Goal: Complete application form

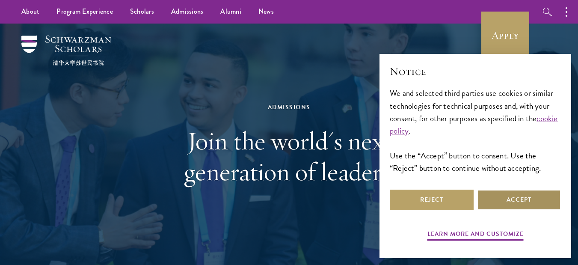
click at [524, 199] on button "Accept" at bounding box center [519, 199] width 84 height 21
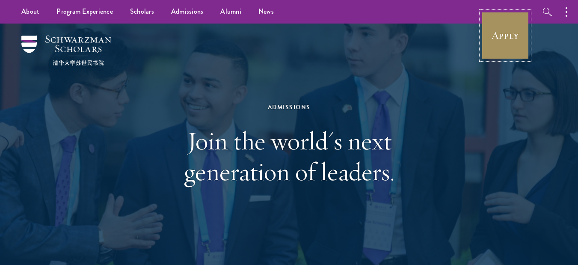
click at [503, 49] on link "Apply" at bounding box center [505, 36] width 48 height 48
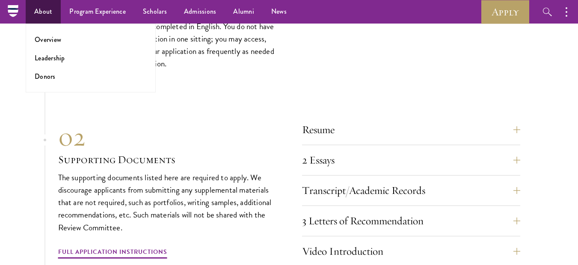
scroll to position [2853, 0]
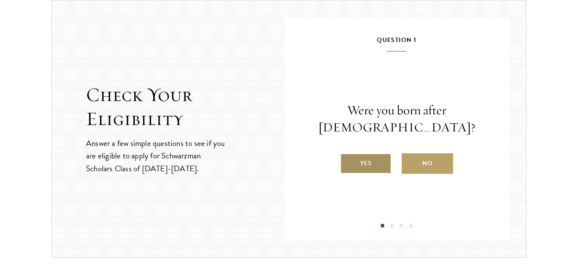
click at [375, 168] on label "Yes" at bounding box center [365, 163] width 51 height 21
click at [348, 162] on input "Yes" at bounding box center [344, 158] width 8 height 8
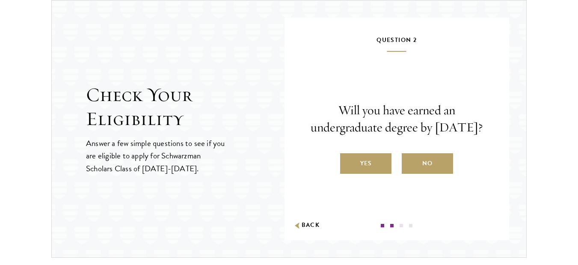
click at [375, 168] on label "Yes" at bounding box center [365, 163] width 51 height 21
click at [348, 162] on input "Yes" at bounding box center [344, 158] width 8 height 8
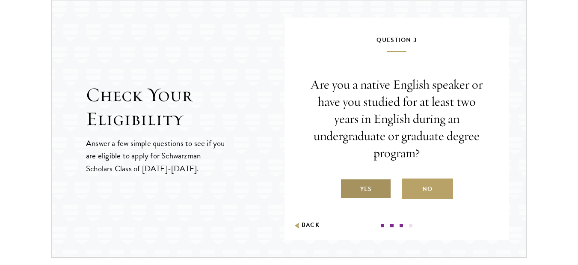
click at [372, 192] on label "Yes" at bounding box center [365, 188] width 51 height 21
click at [348, 187] on input "Yes" at bounding box center [344, 184] width 8 height 8
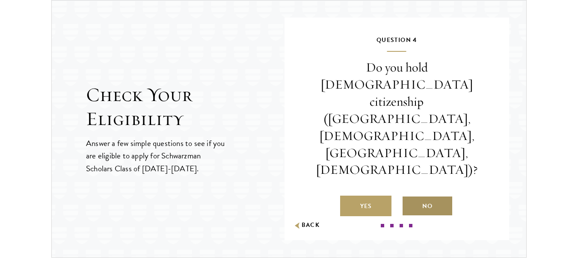
click at [430, 195] on label "No" at bounding box center [427, 205] width 51 height 21
click at [409, 197] on input "No" at bounding box center [406, 201] width 8 height 8
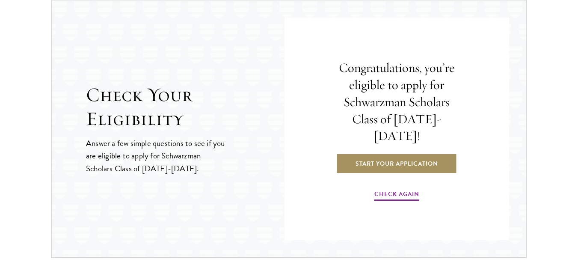
click at [398, 160] on link "Start Your Application" at bounding box center [396, 163] width 121 height 21
